Goal: Information Seeking & Learning: Get advice/opinions

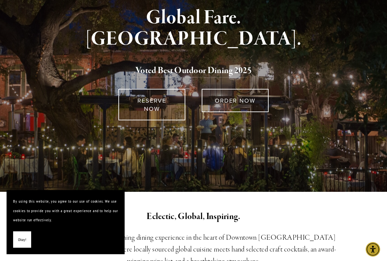
scroll to position [83, 0]
click at [158, 91] on link "RESERVE NOW" at bounding box center [151, 104] width 67 height 31
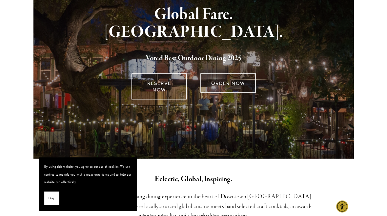
scroll to position [101, 0]
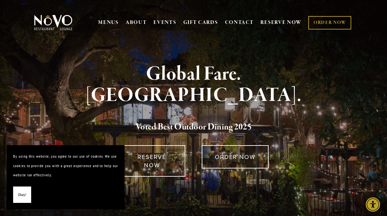
click at [24, 196] on span "Okay!" at bounding box center [22, 195] width 8 height 10
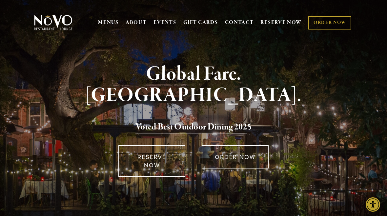
click at [243, 21] on link "CONTACT" at bounding box center [239, 22] width 29 height 12
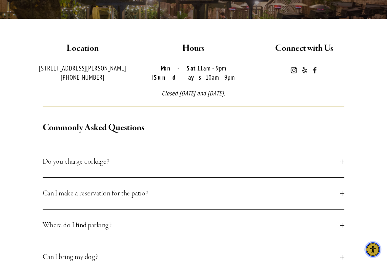
scroll to position [160, 0]
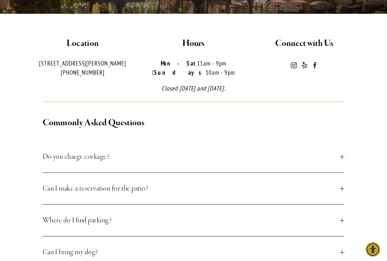
click at [198, 187] on span "Can I make a reservation for the patio?" at bounding box center [192, 189] width 298 height 12
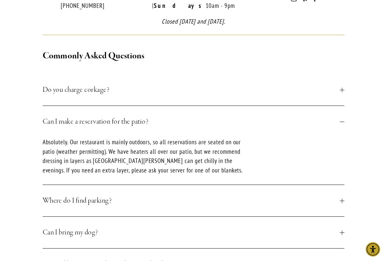
scroll to position [227, 0]
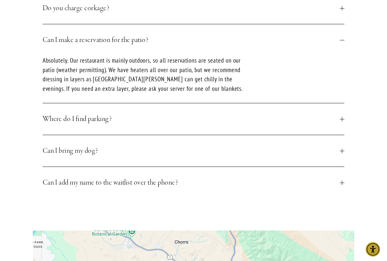
click at [227, 149] on span "Can I bring my dog?" at bounding box center [192, 151] width 298 height 12
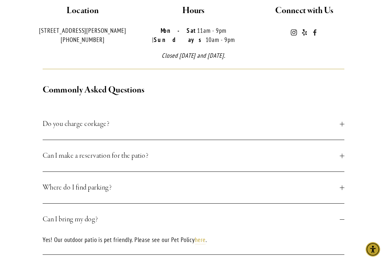
scroll to position [193, 0]
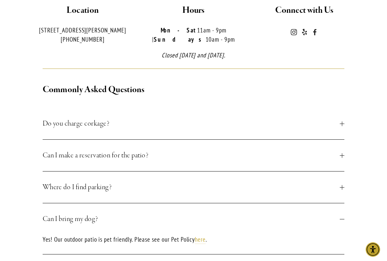
click at [225, 131] on button "Do you charge corkage?" at bounding box center [194, 123] width 302 height 31
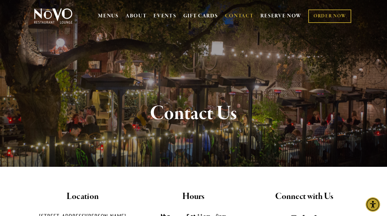
scroll to position [0, 0]
